Goal: Task Accomplishment & Management: Use online tool/utility

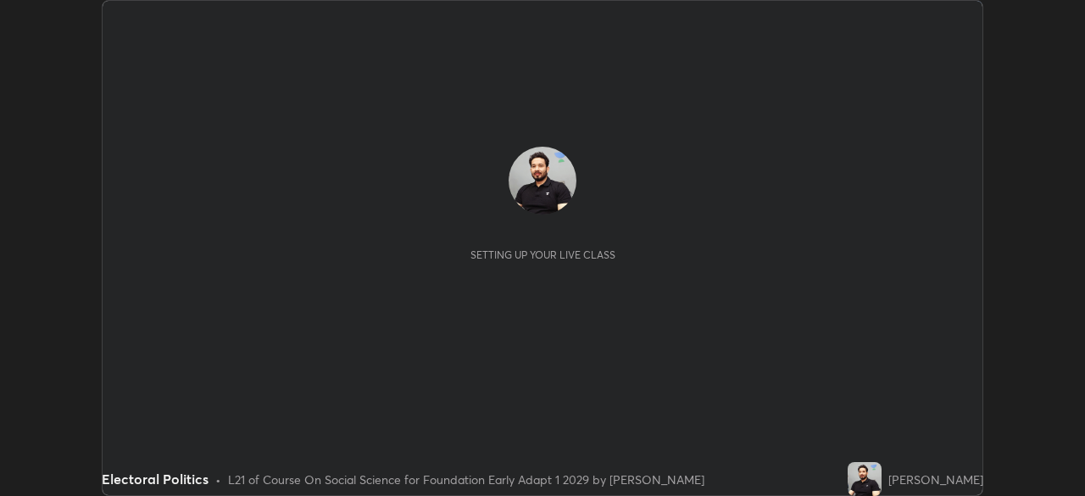
scroll to position [496, 1084]
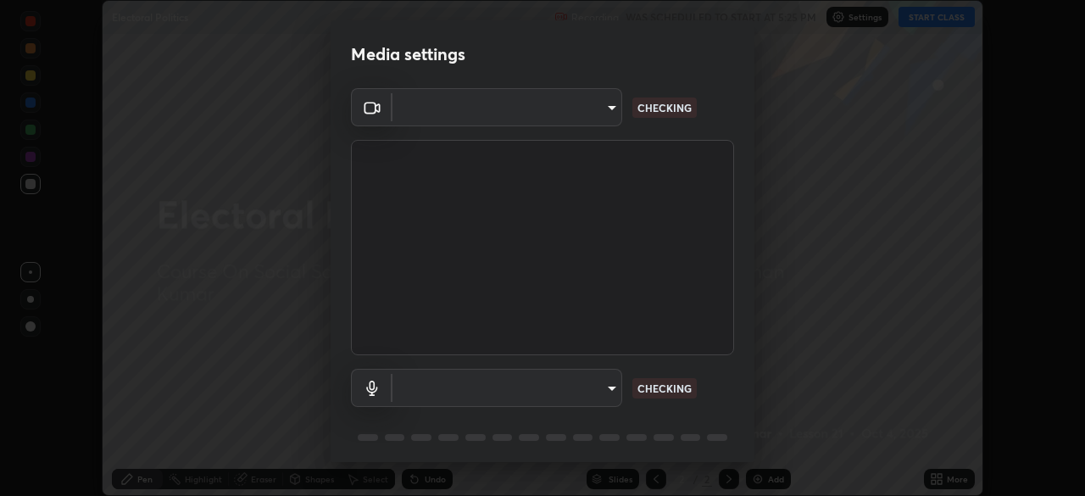
type input "04ab70ffbed74b477ce71415e9c4e4e0f4039a15b7a2e0fb27f761f5d763d4c6"
type input "communications"
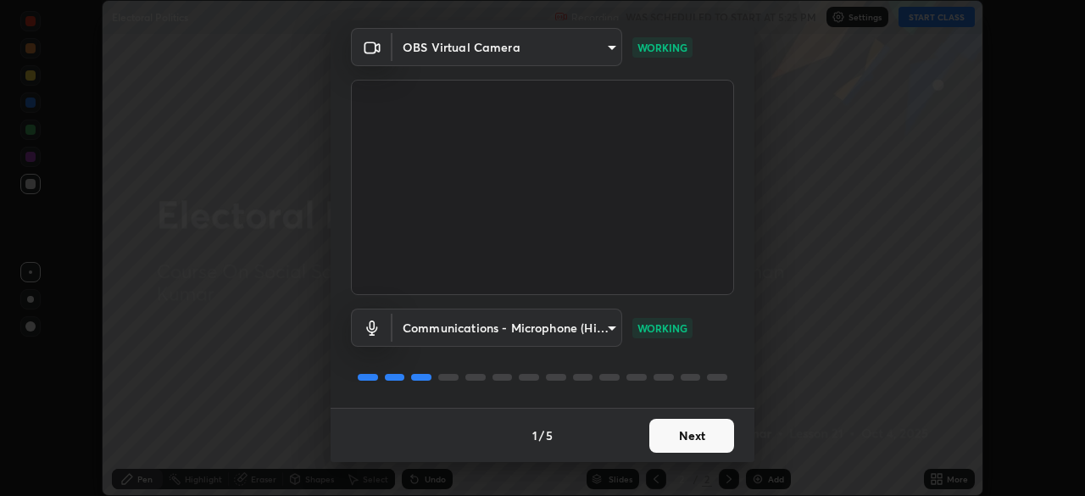
click at [675, 438] on button "Next" at bounding box center [691, 436] width 85 height 34
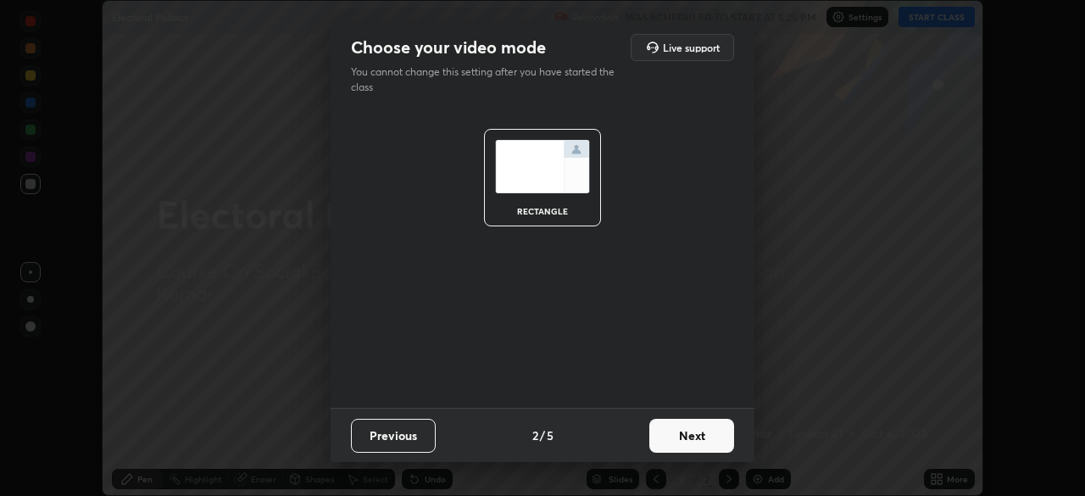
scroll to position [0, 0]
click at [673, 439] on button "Next" at bounding box center [691, 436] width 85 height 34
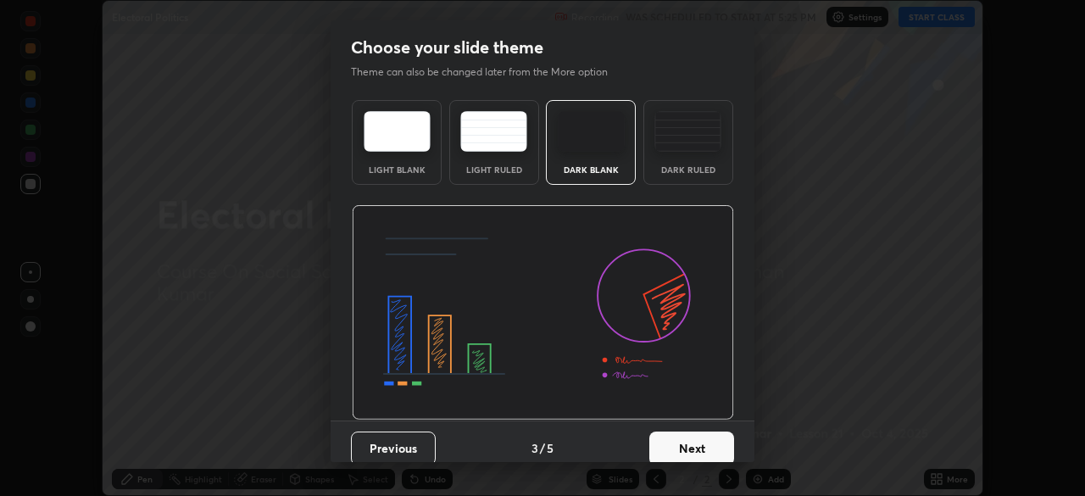
click at [679, 443] on button "Next" at bounding box center [691, 448] width 85 height 34
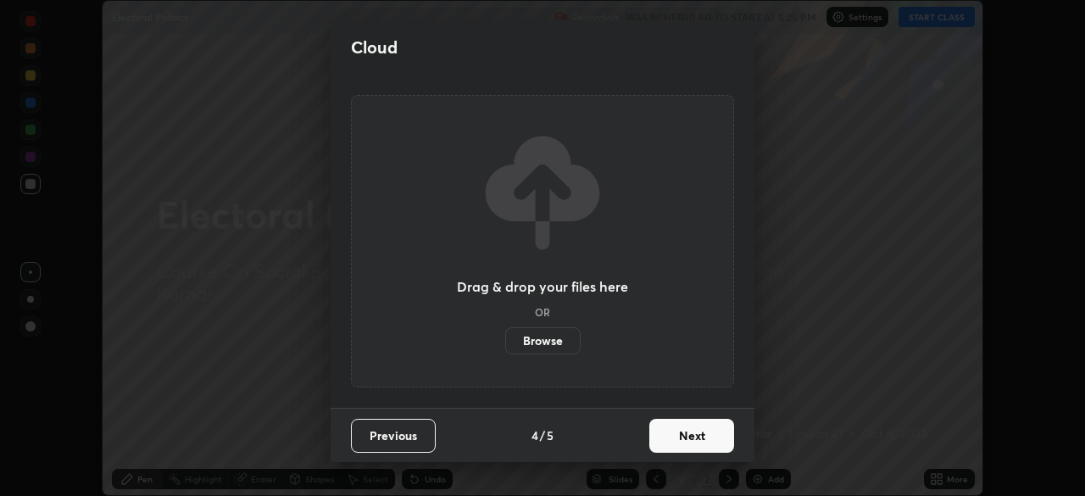
click at [682, 430] on button "Next" at bounding box center [691, 436] width 85 height 34
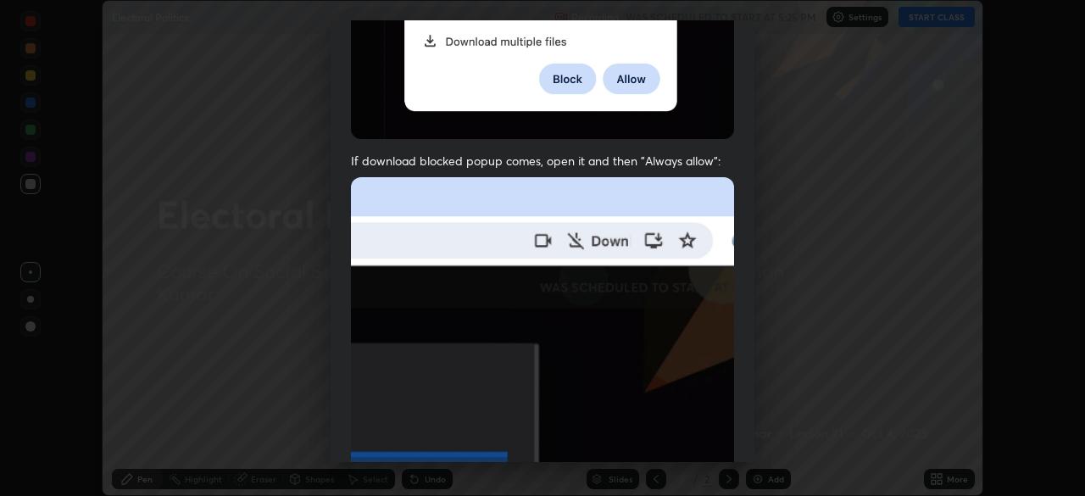
scroll to position [406, 0]
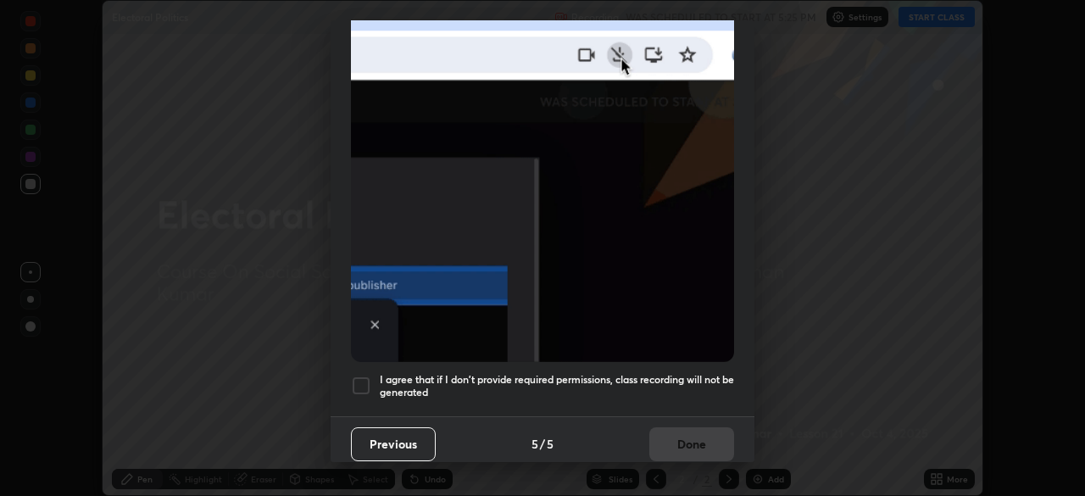
click at [360, 375] on div at bounding box center [361, 385] width 20 height 20
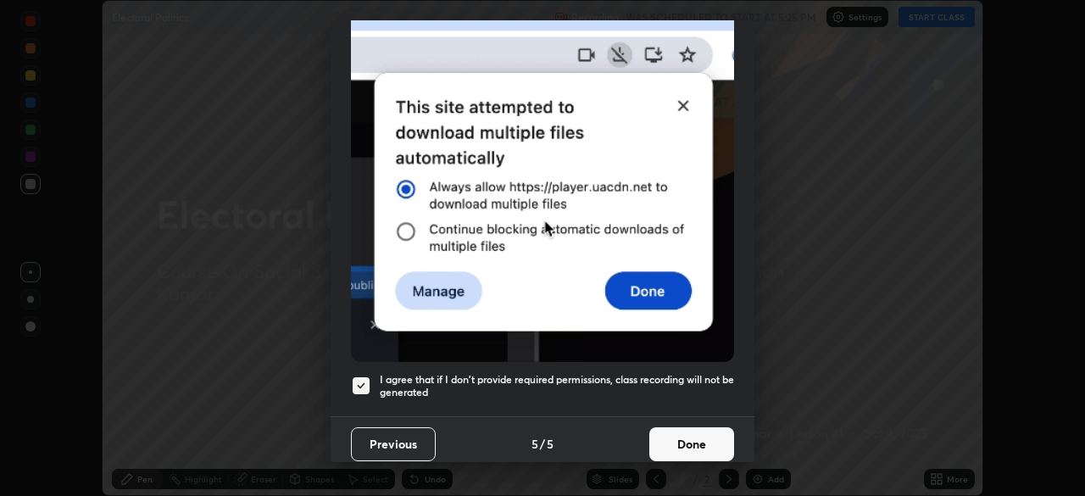
click at [684, 432] on button "Done" at bounding box center [691, 444] width 85 height 34
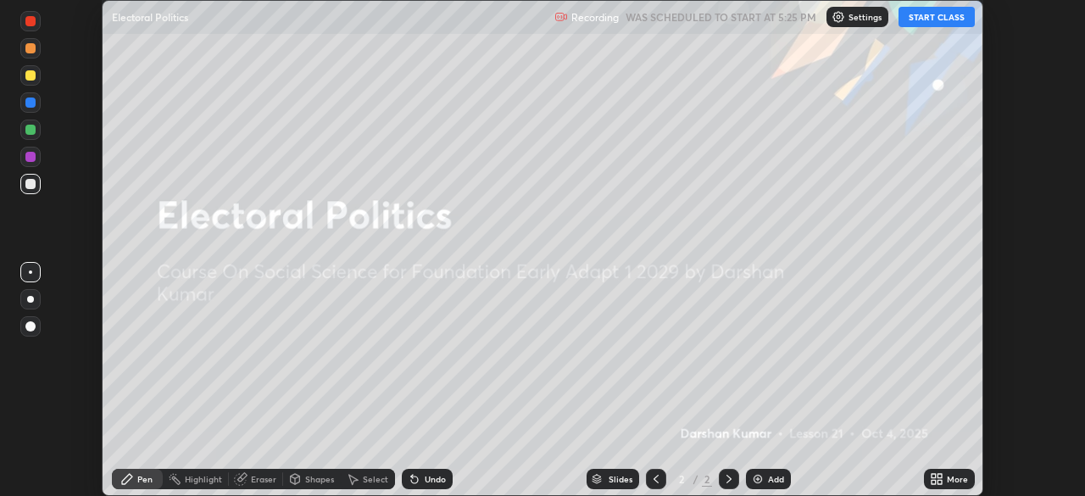
click at [946, 17] on button "START CLASS" at bounding box center [936, 17] width 76 height 20
